Goal: Task Accomplishment & Management: Complete application form

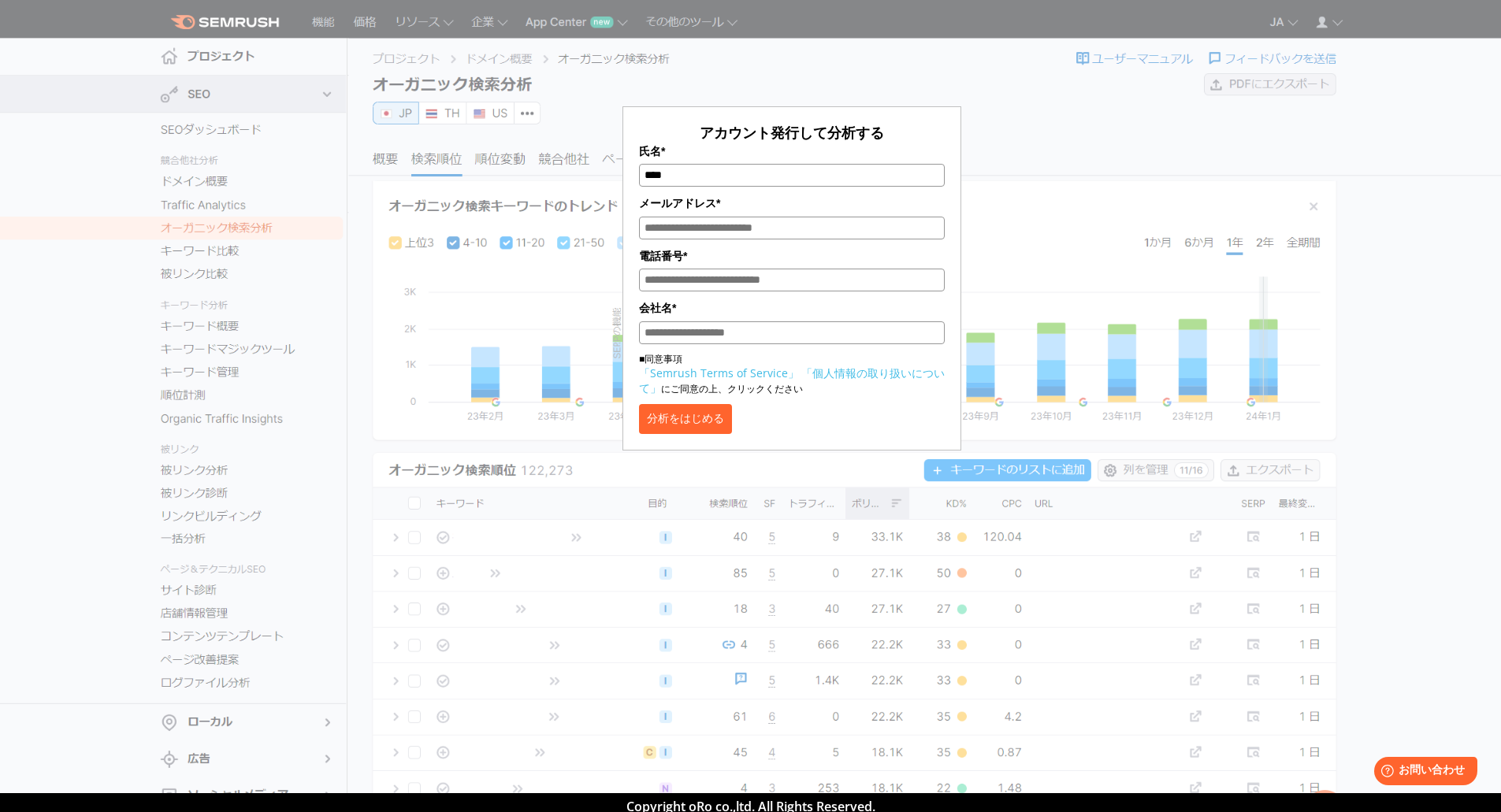
type input "****"
type input "**********"
click at [706, 428] on button "分析をはじめる" at bounding box center [685, 419] width 93 height 30
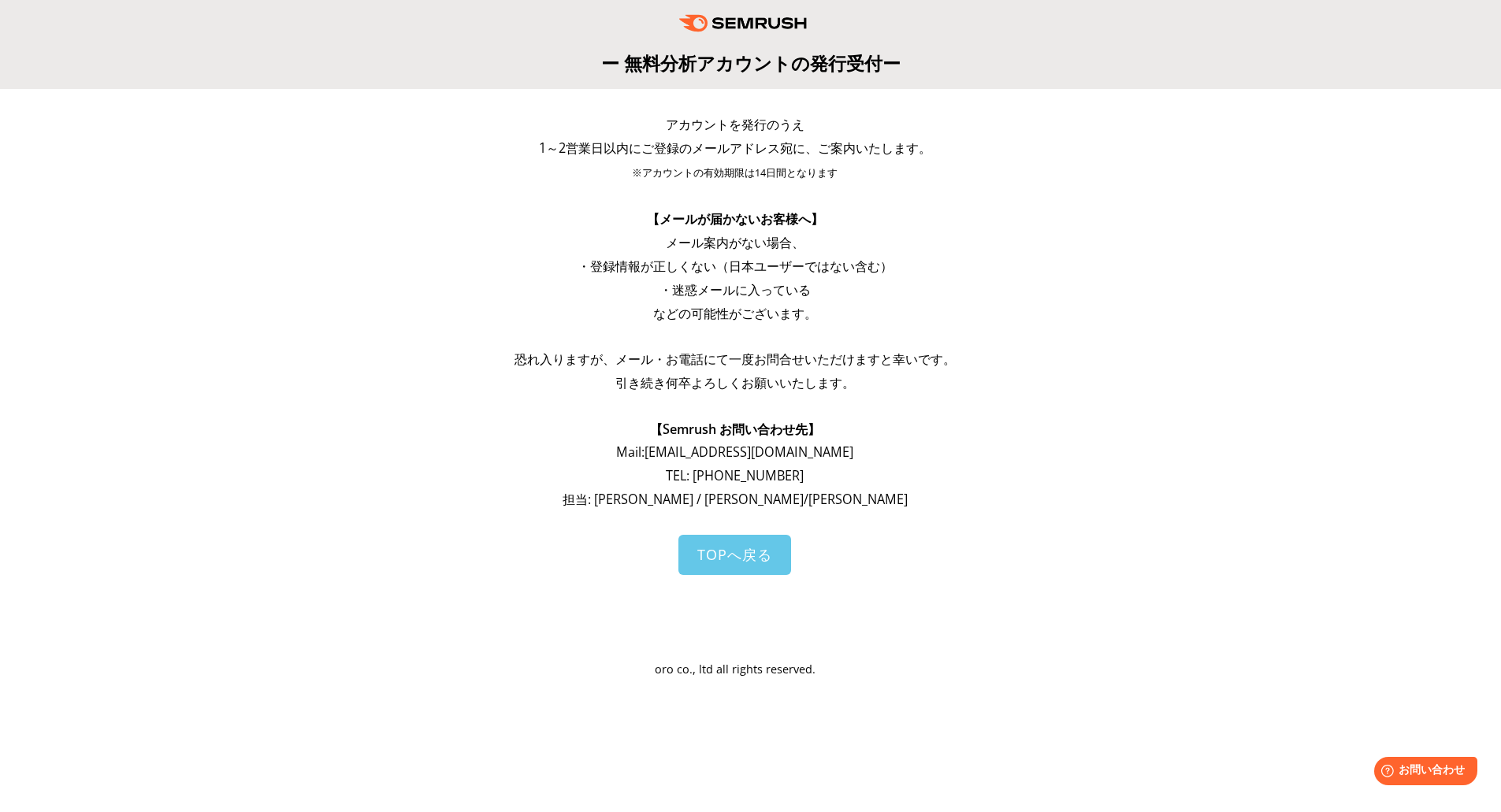
click at [729, 551] on span "TOPへ戻る" at bounding box center [735, 554] width 75 height 19
